Goal: Task Accomplishment & Management: Use online tool/utility

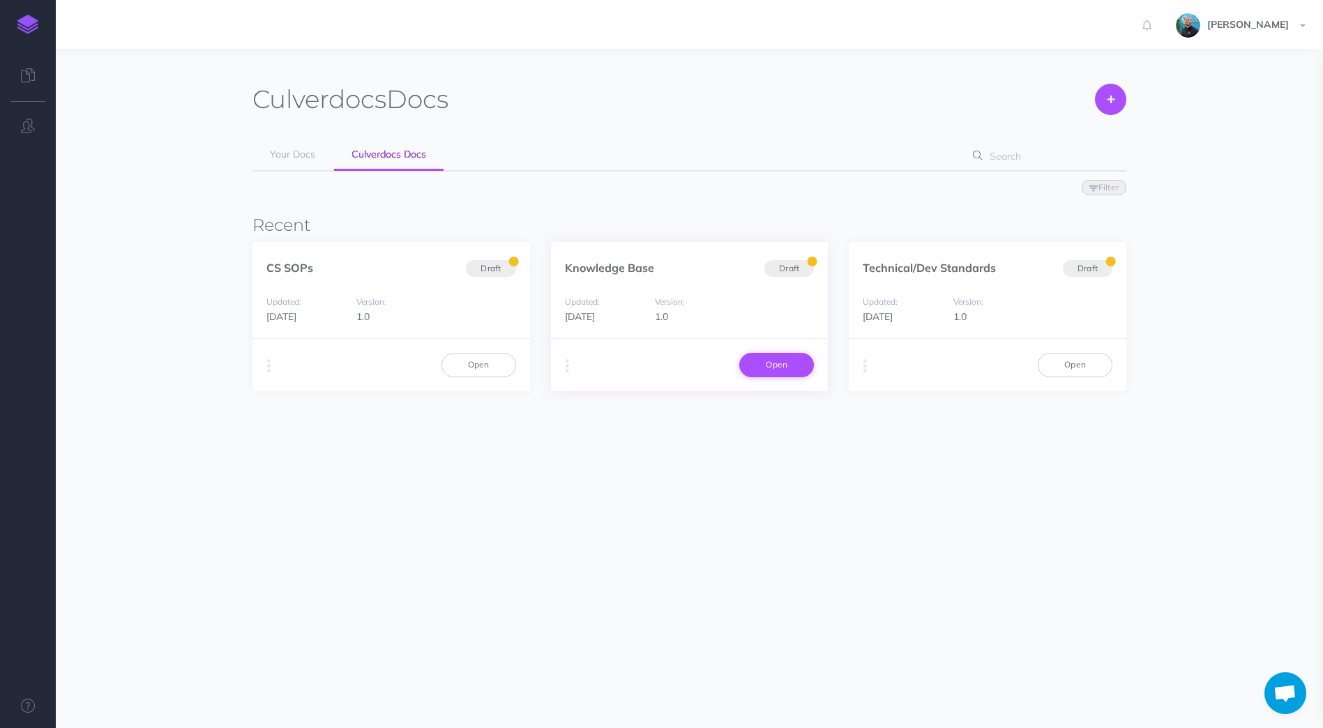
click at [790, 366] on link "Open" at bounding box center [776, 365] width 75 height 24
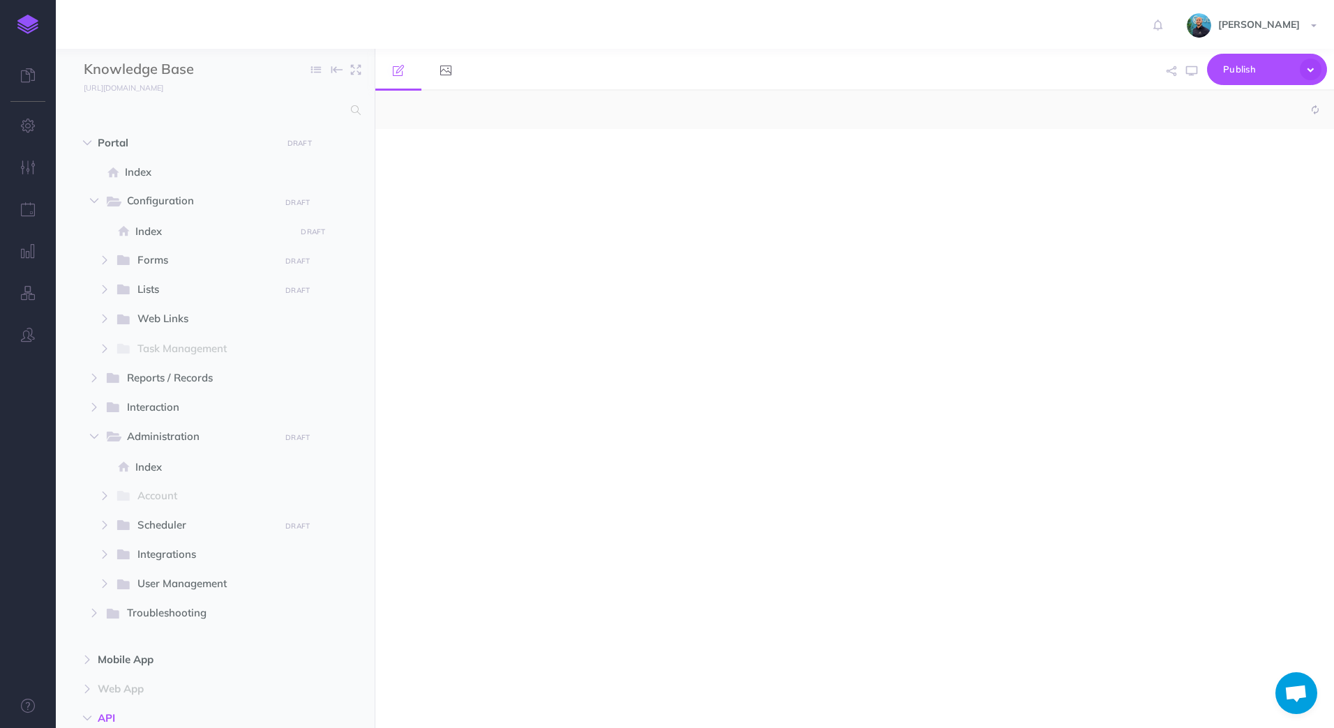
select select "null"
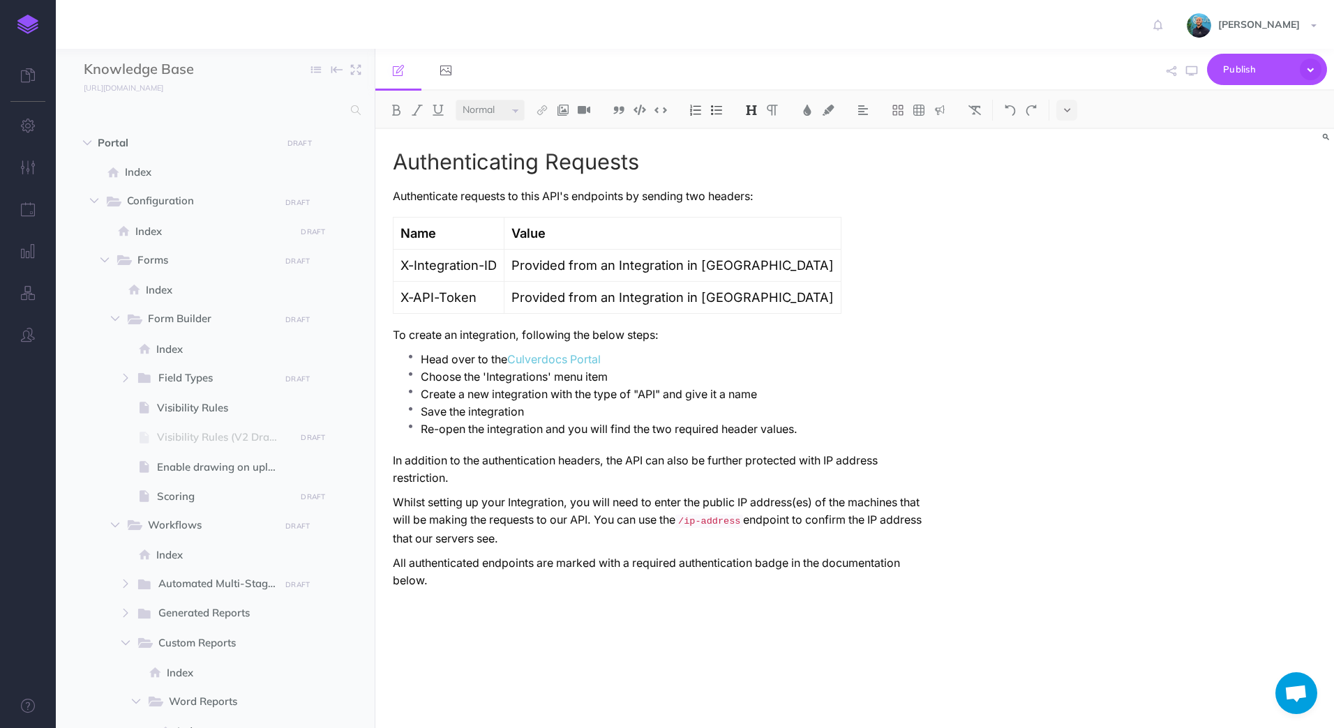
click at [30, 17] on img at bounding box center [27, 25] width 21 height 20
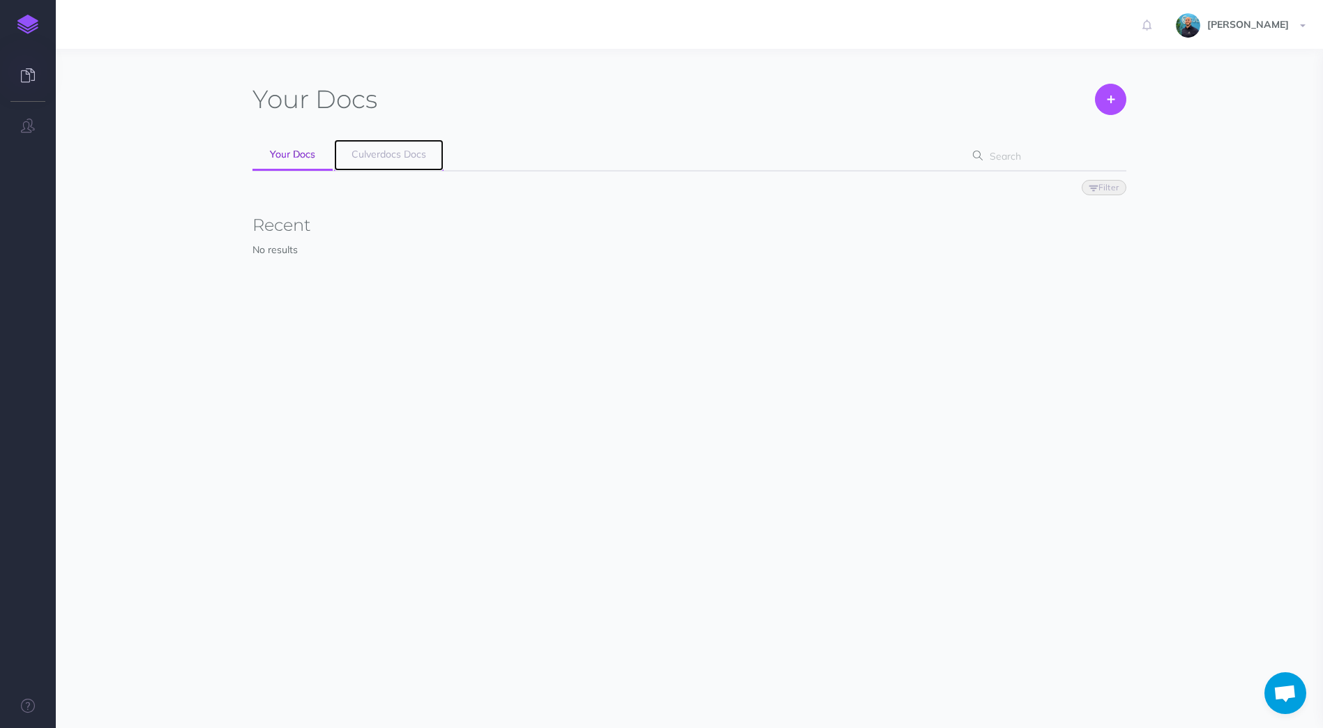
click at [350, 155] on link "Culverdocs Docs" at bounding box center [389, 155] width 110 height 31
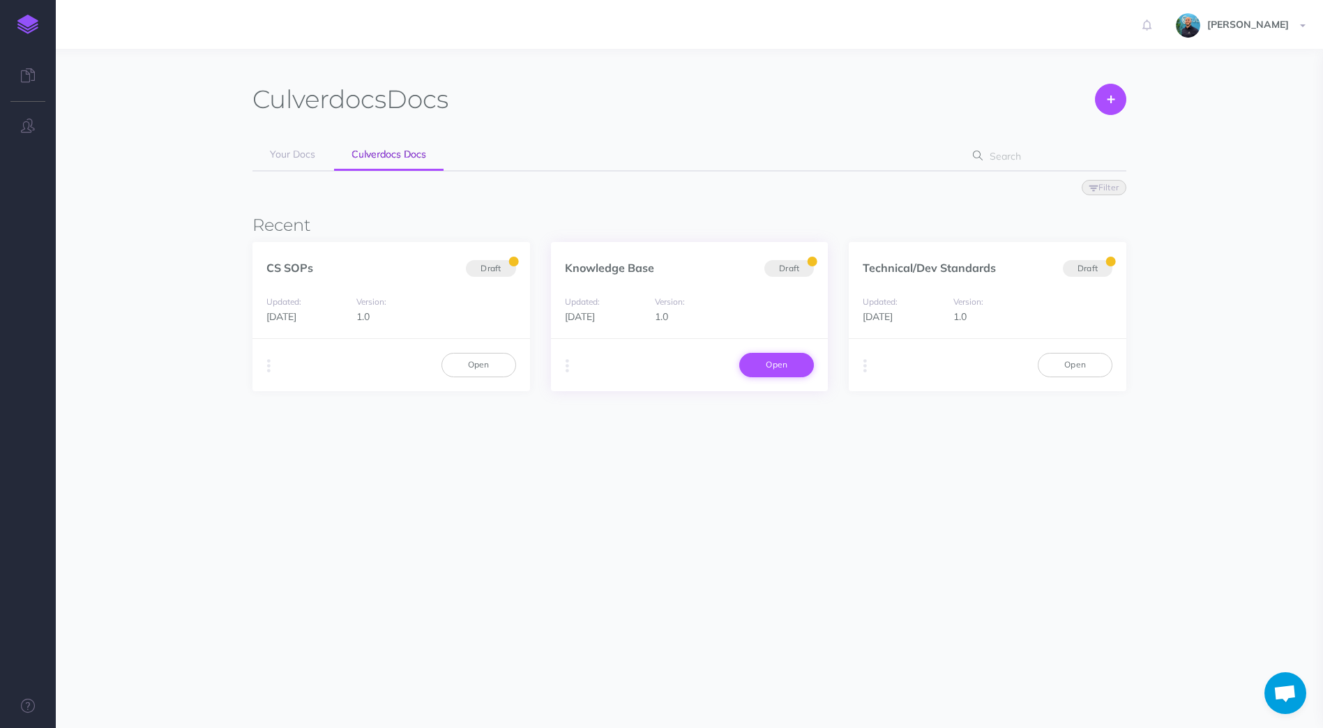
click at [781, 359] on link "Open" at bounding box center [776, 365] width 75 height 24
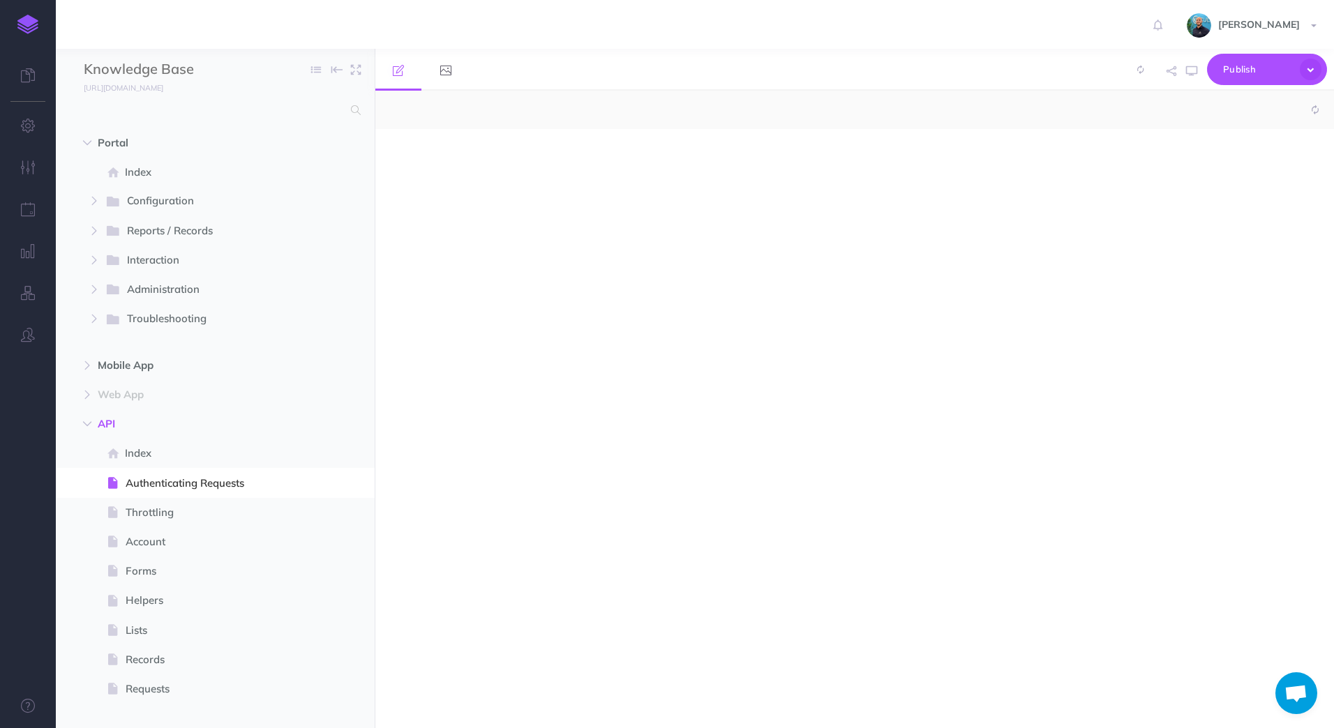
select select "null"
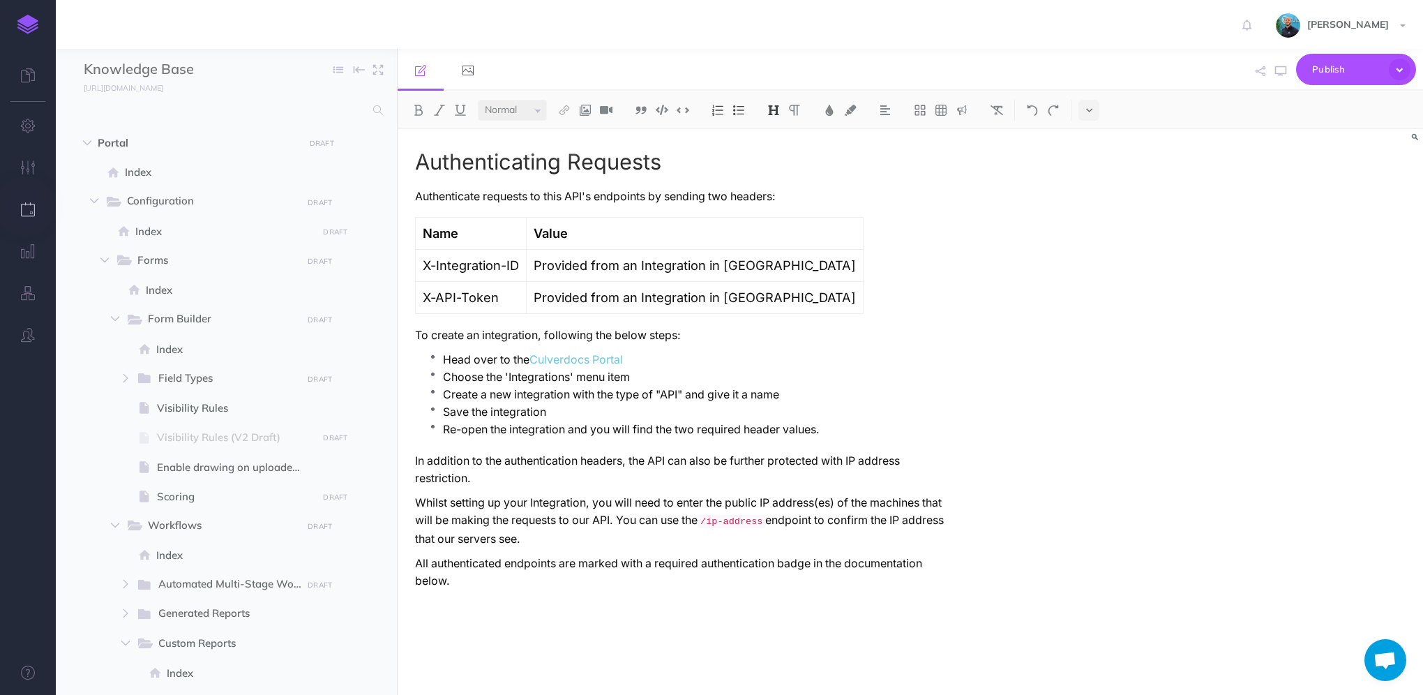
click at [29, 209] on icon "button" at bounding box center [28, 209] width 15 height 14
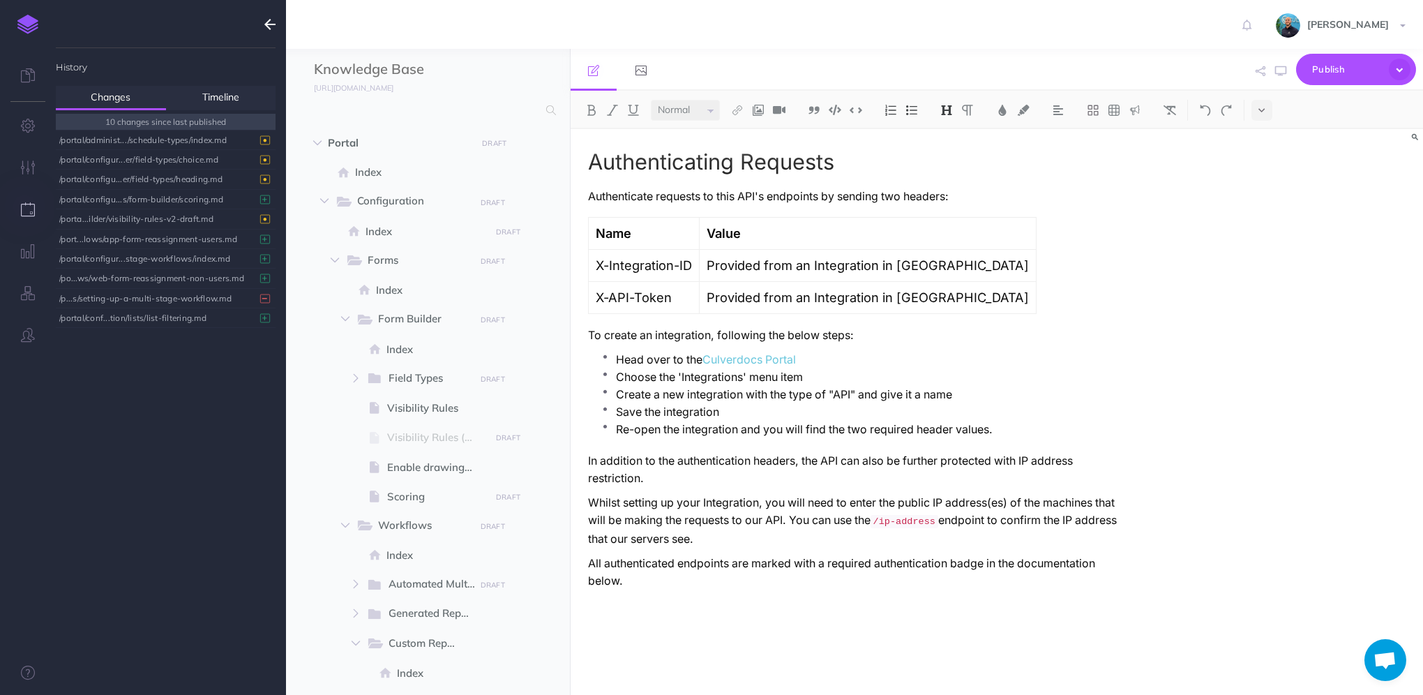
click at [14, 22] on link at bounding box center [28, 24] width 56 height 49
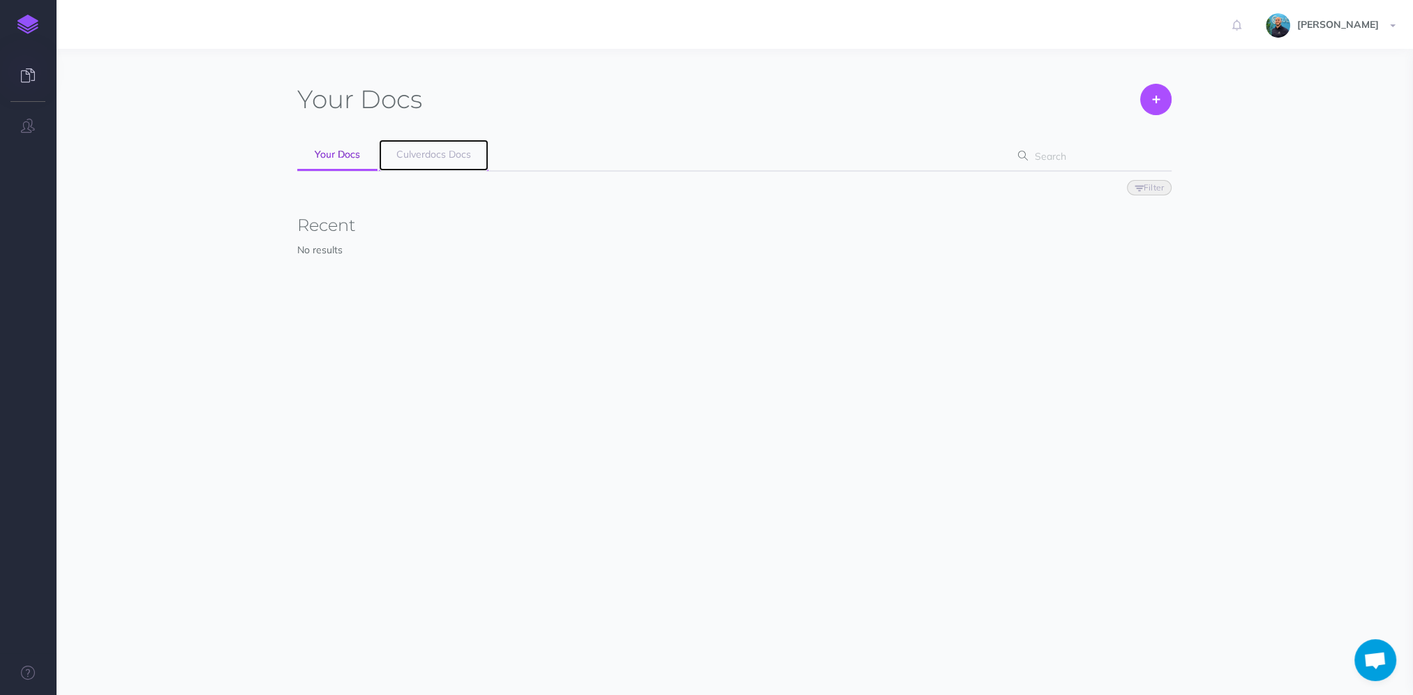
click at [442, 162] on link "Culverdocs Docs" at bounding box center [434, 155] width 110 height 31
